Goal: Task Accomplishment & Management: Use online tool/utility

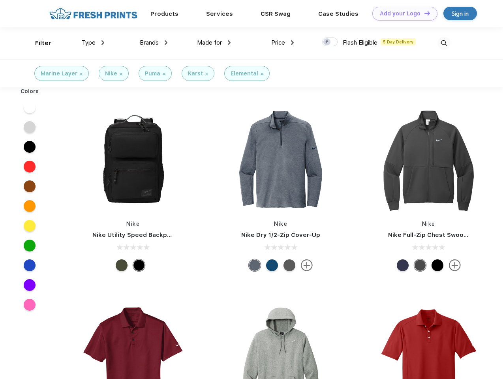
click at [402, 13] on link "Add your Logo Design Tool" at bounding box center [404, 14] width 65 height 14
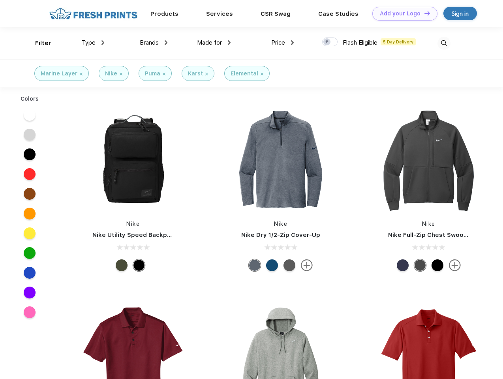
click at [0, 0] on div "Design Tool" at bounding box center [0, 0] width 0 height 0
click at [424, 13] on link "Add your Logo Design Tool" at bounding box center [404, 14] width 65 height 14
click at [38, 43] on div "Filter" at bounding box center [43, 43] width 16 height 9
click at [93, 43] on span "Type" at bounding box center [89, 42] width 14 height 7
click at [154, 43] on span "Brands" at bounding box center [149, 42] width 19 height 7
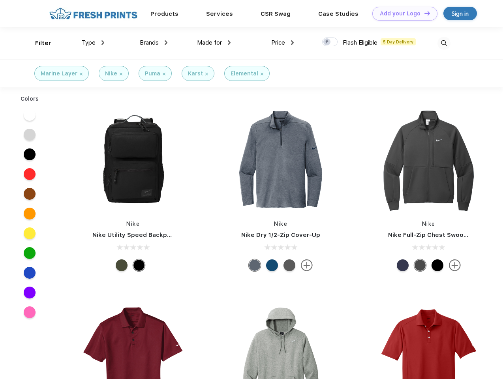
click at [214, 43] on span "Made for" at bounding box center [209, 42] width 25 height 7
click at [283, 43] on span "Price" at bounding box center [278, 42] width 14 height 7
click at [330, 42] on div at bounding box center [329, 42] width 15 height 9
click at [327, 42] on input "checkbox" at bounding box center [324, 39] width 5 height 5
click at [444, 43] on img at bounding box center [443, 43] width 13 height 13
